Goal: Transaction & Acquisition: Purchase product/service

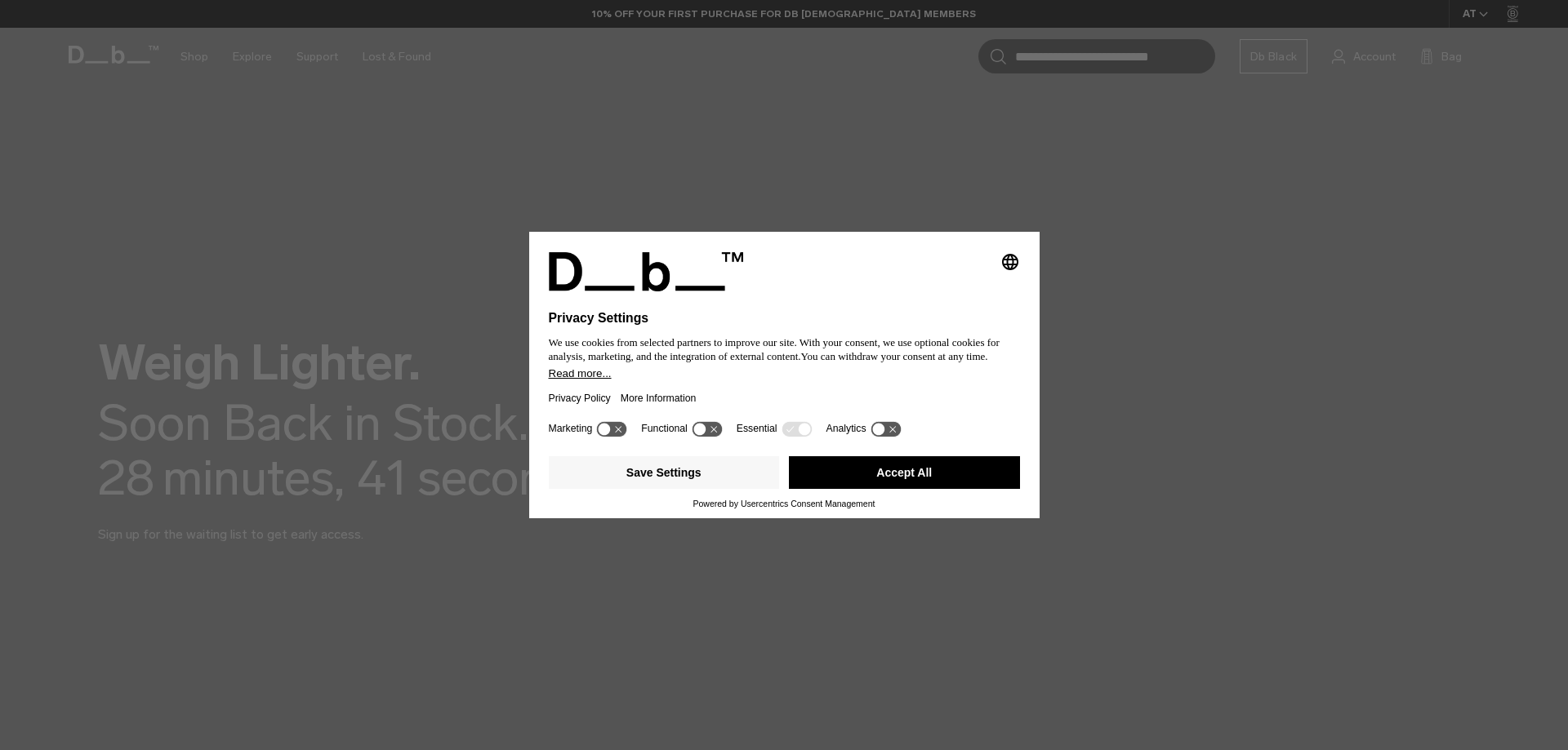
click at [819, 467] on button "Accept All" at bounding box center [904, 472] width 231 height 32
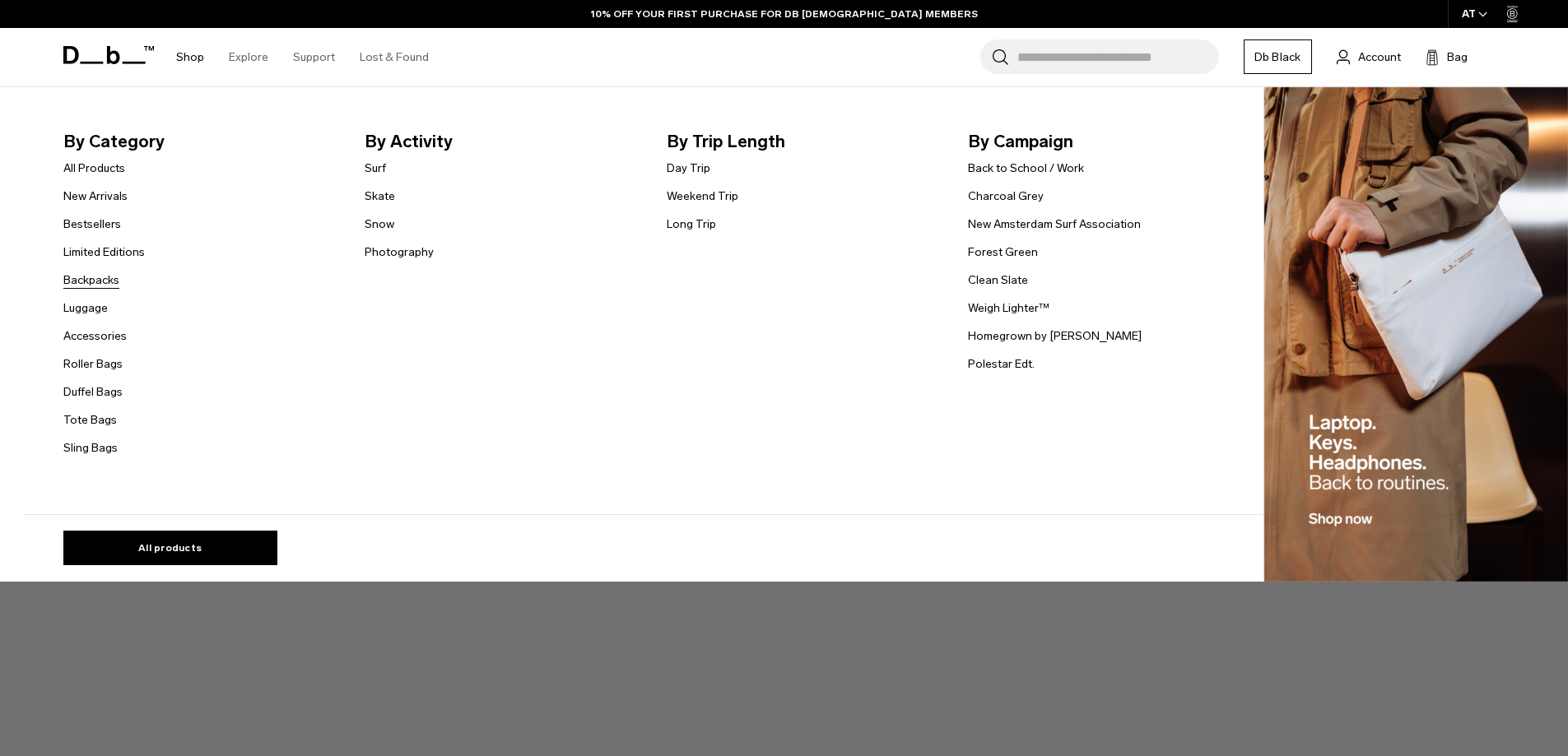
click at [111, 278] on link "Backpacks" at bounding box center [91, 280] width 56 height 17
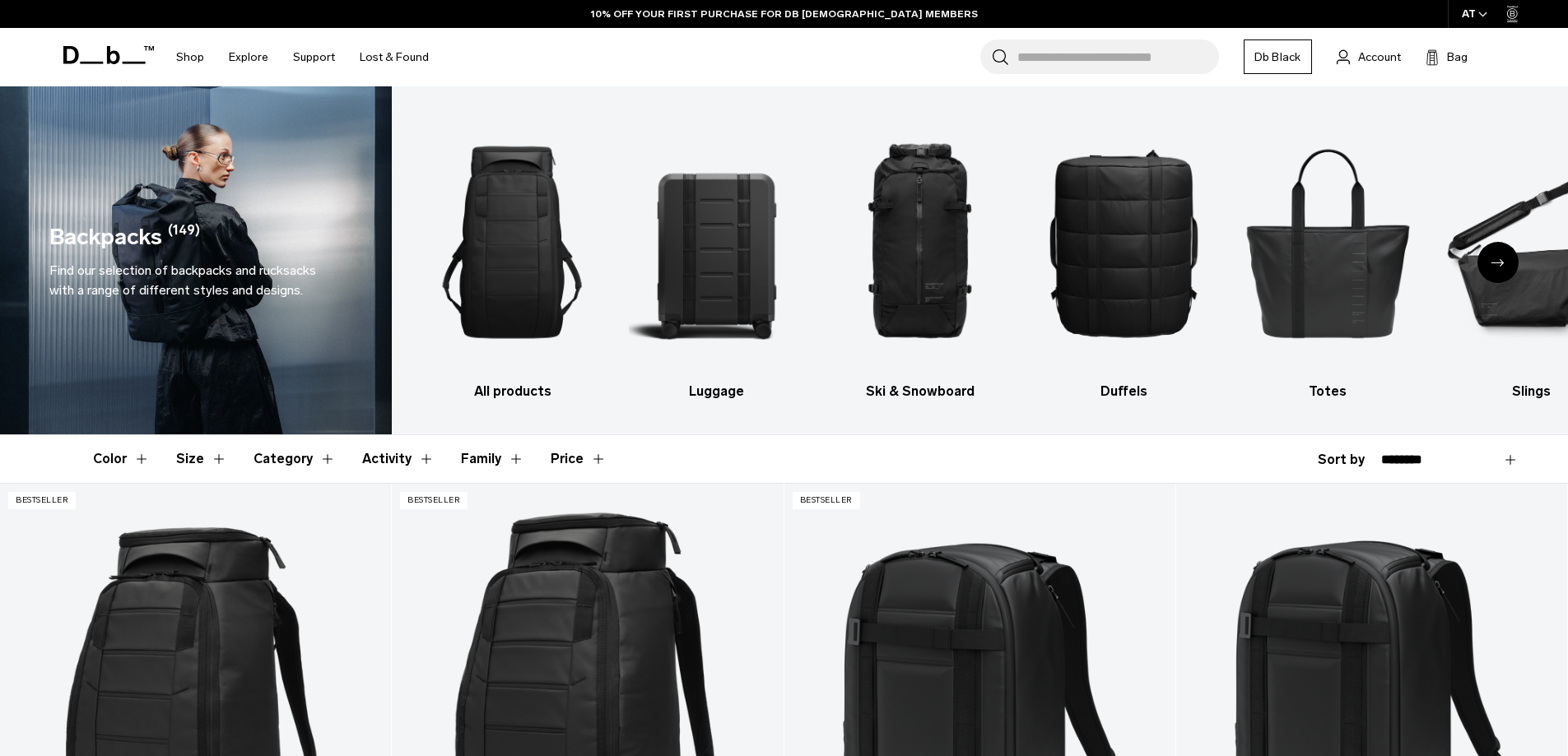
click at [392, 448] on button "Activity" at bounding box center [398, 460] width 72 height 48
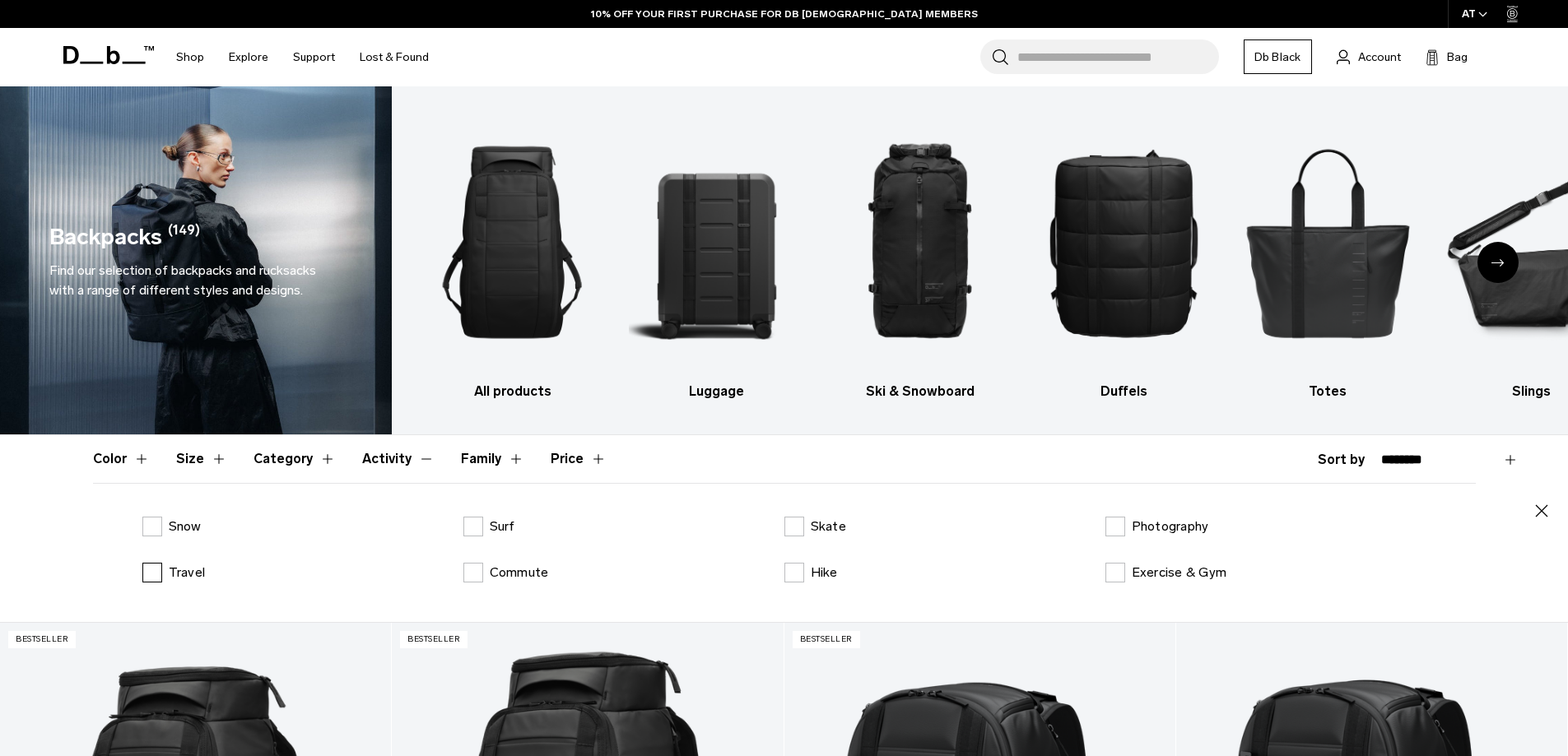
click at [152, 569] on label "Travel" at bounding box center [174, 572] width 64 height 20
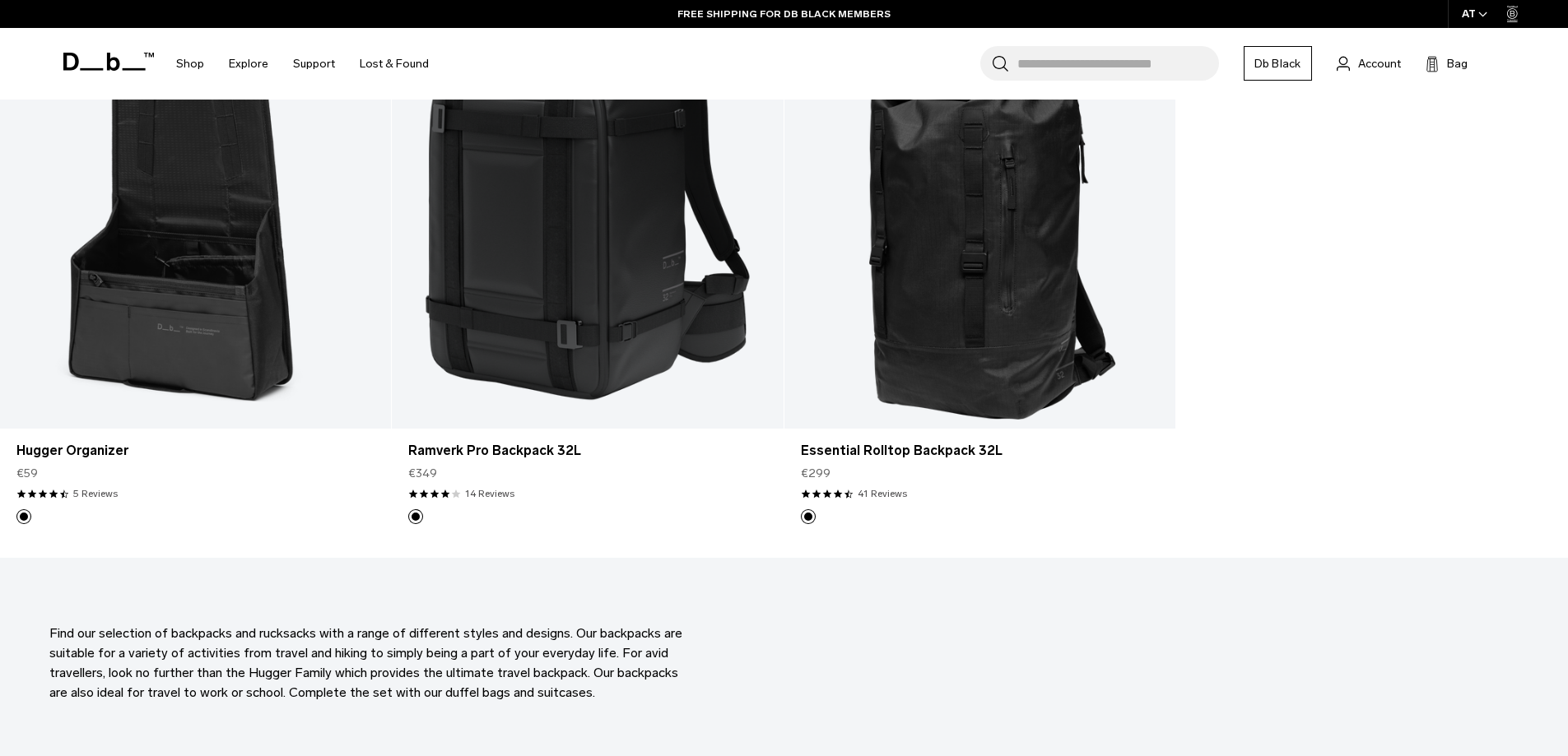
scroll to position [494, 0]
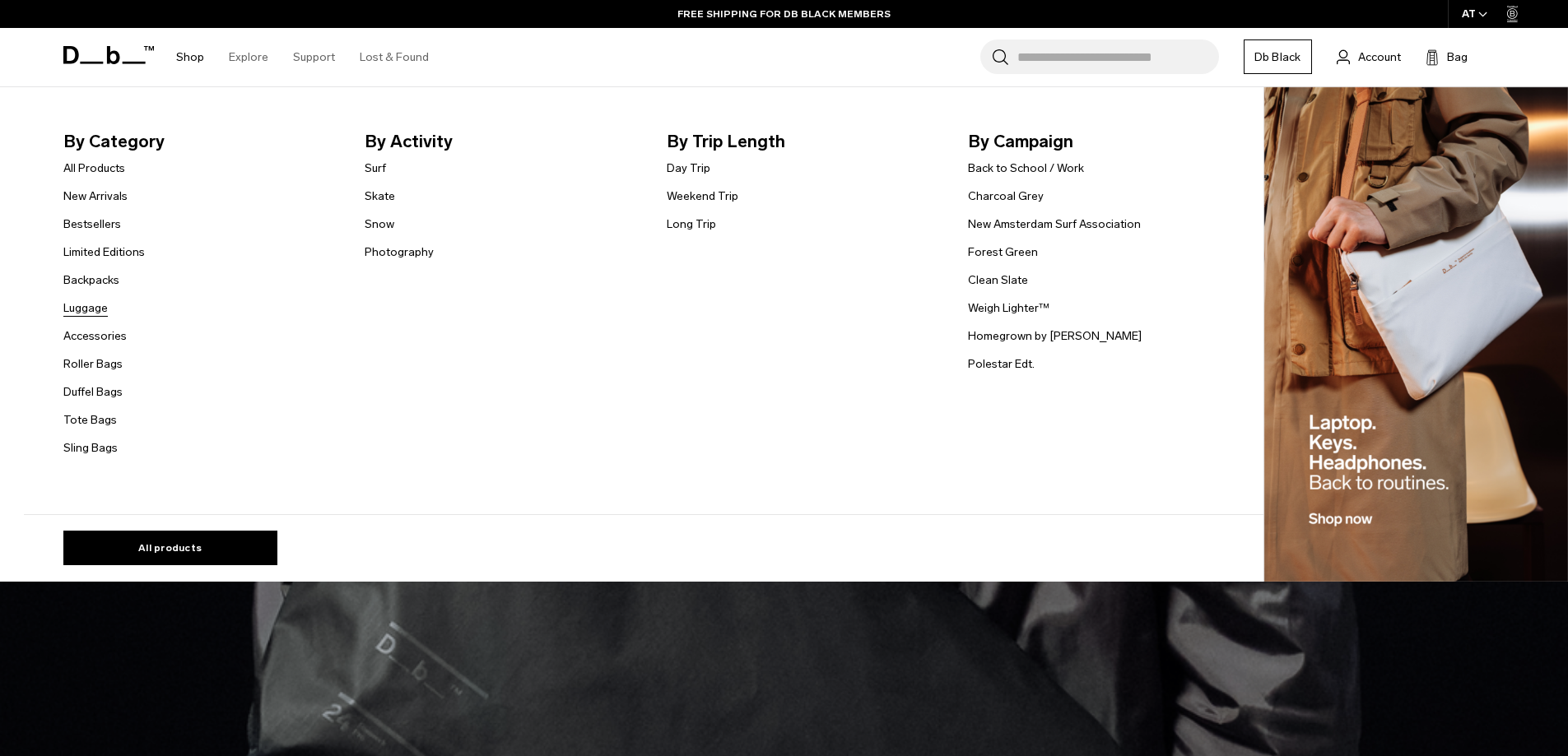
click at [107, 308] on link "Luggage" at bounding box center [86, 308] width 45 height 17
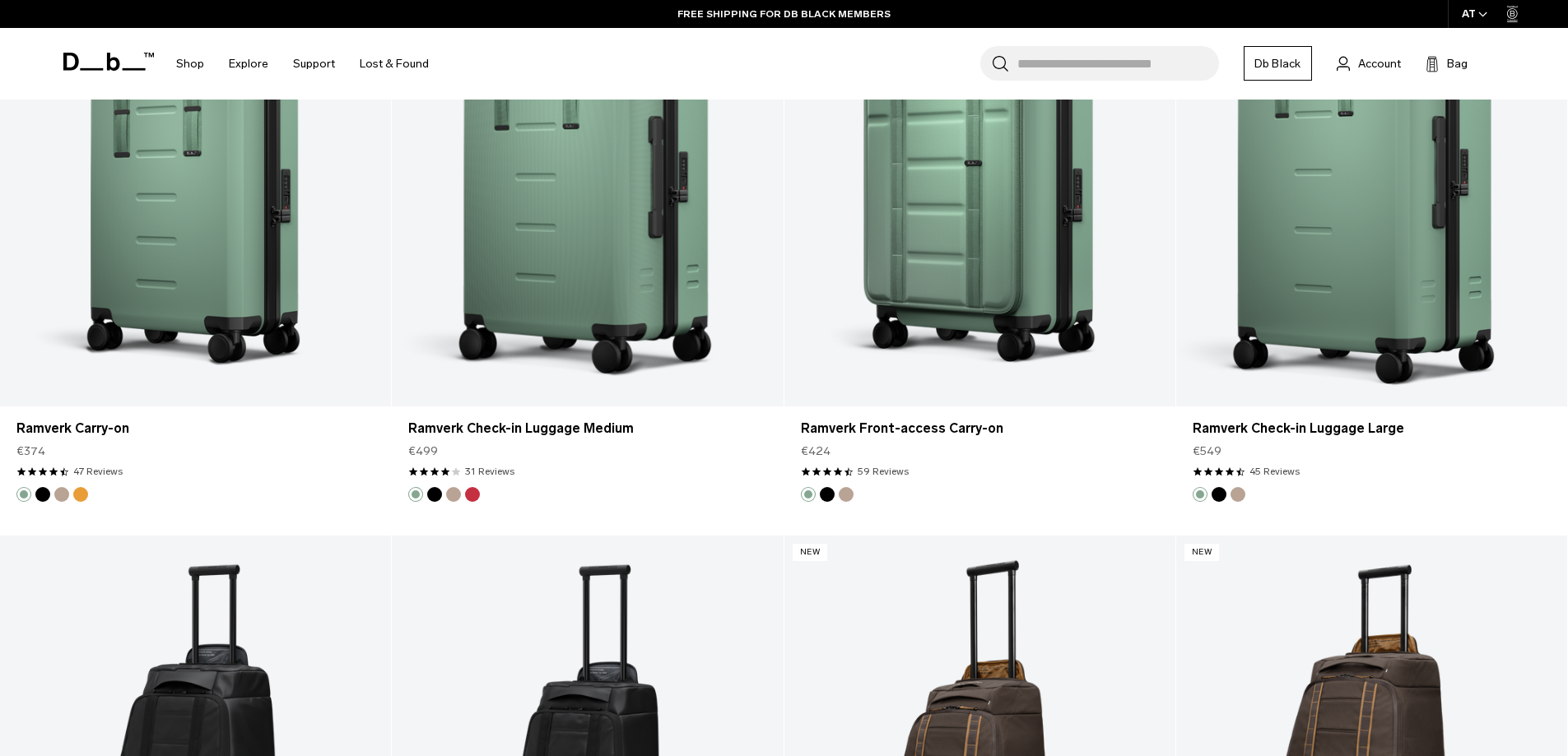
scroll to position [3032, 0]
